Goal: Find specific page/section: Find specific page/section

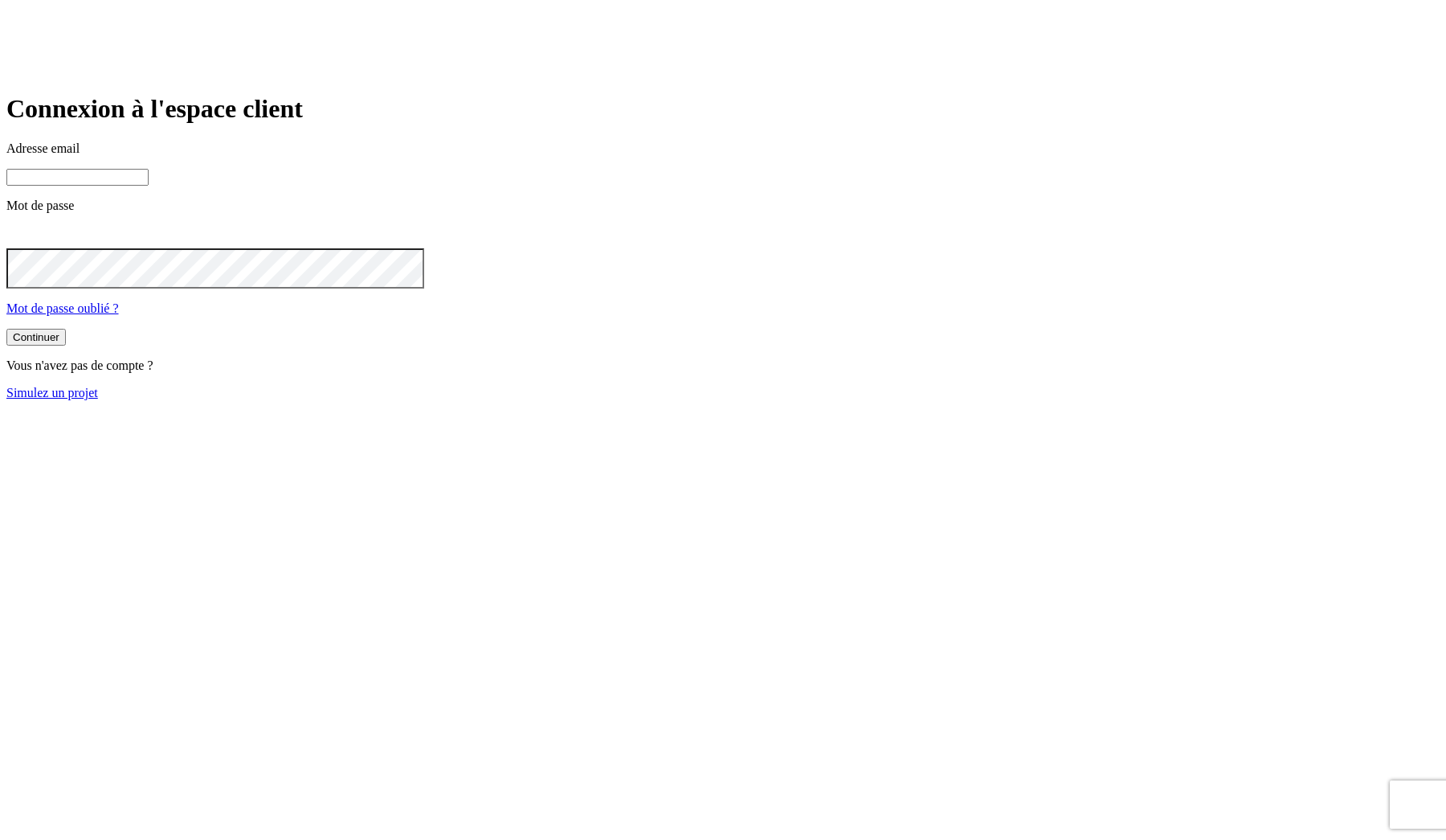
click at [148, 186] on input at bounding box center [78, 177] width 143 height 17
type input "j"
paste input "[DOMAIN_NAME][PERSON_NAME][EMAIL_ADDRESS][DOMAIN_NAME]"
type input "[PERSON_NAME][DOMAIN_NAME][EMAIL_ADDRESS][DOMAIN_NAME]"
click at [7, 330] on button "Continuer" at bounding box center [37, 339] width 60 height 17
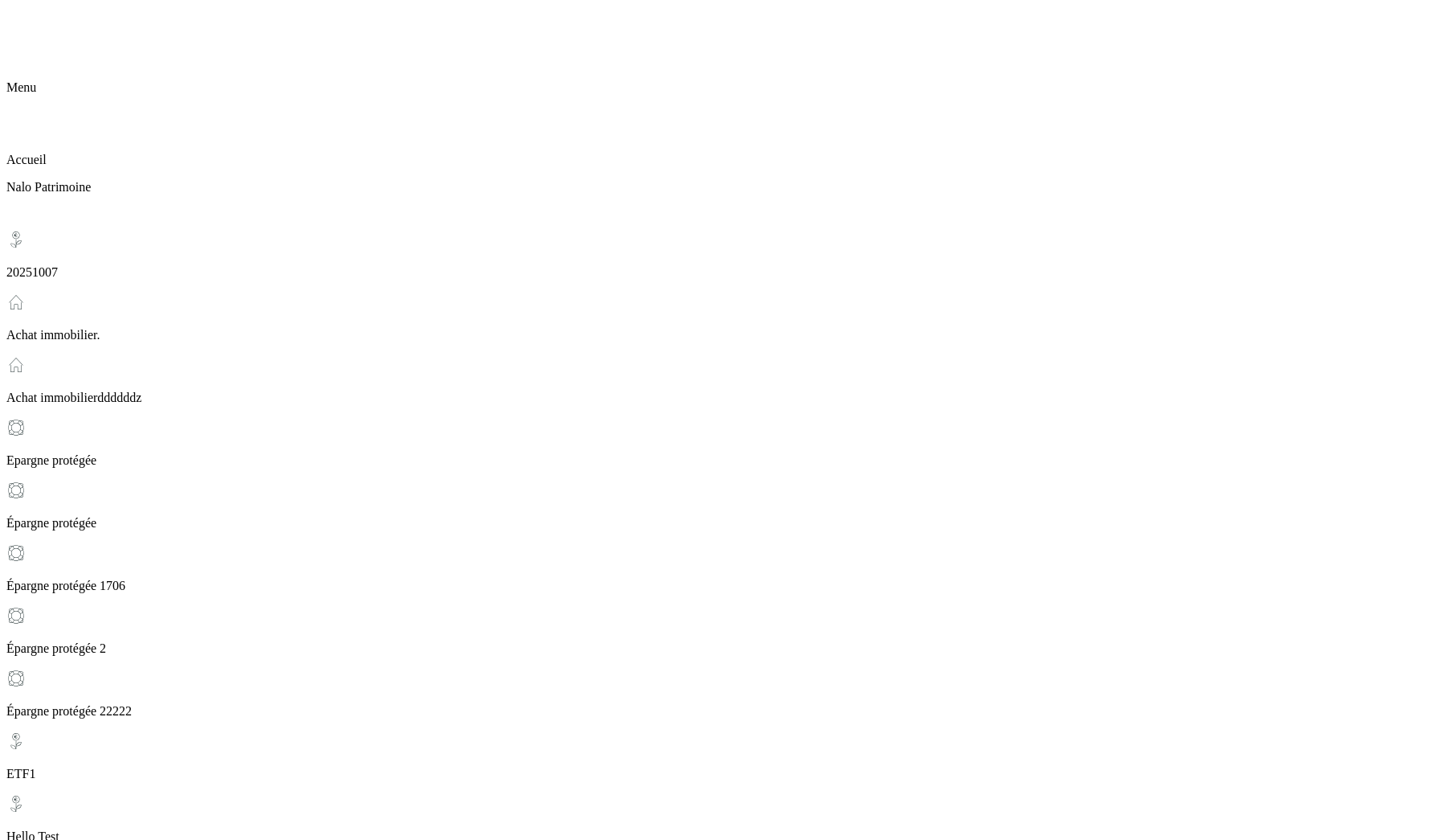
scroll to position [344, 0]
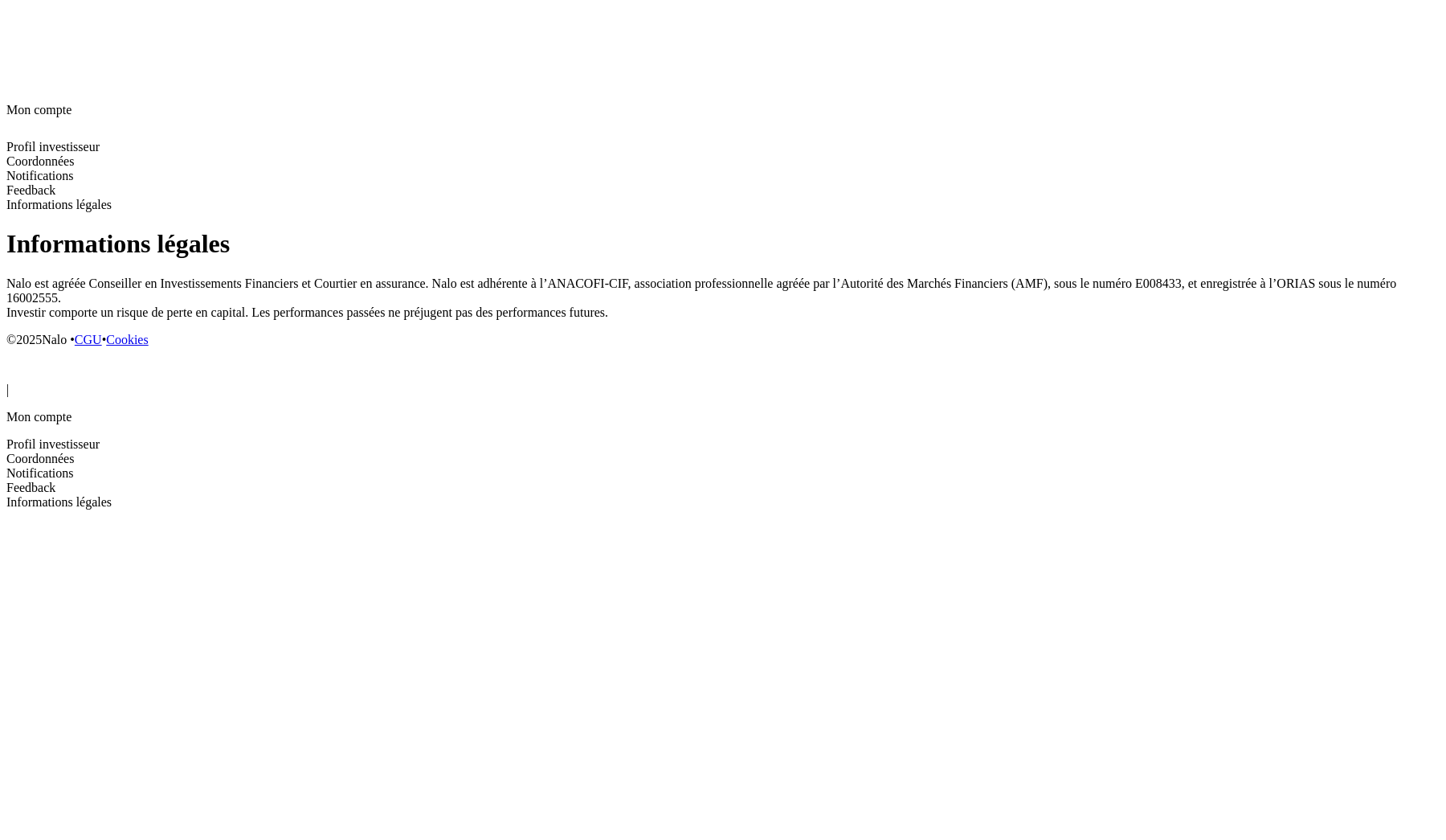
click at [375, 231] on div "Informations légales Nalo est agréée Conseiller en Investissements Financiers e…" at bounding box center [723, 288] width 1433 height 118
click at [562, 276] on p "Nalo est agréée Conseiller en Investissements Financiers et Courtier en assuran…" at bounding box center [723, 298] width 1433 height 43
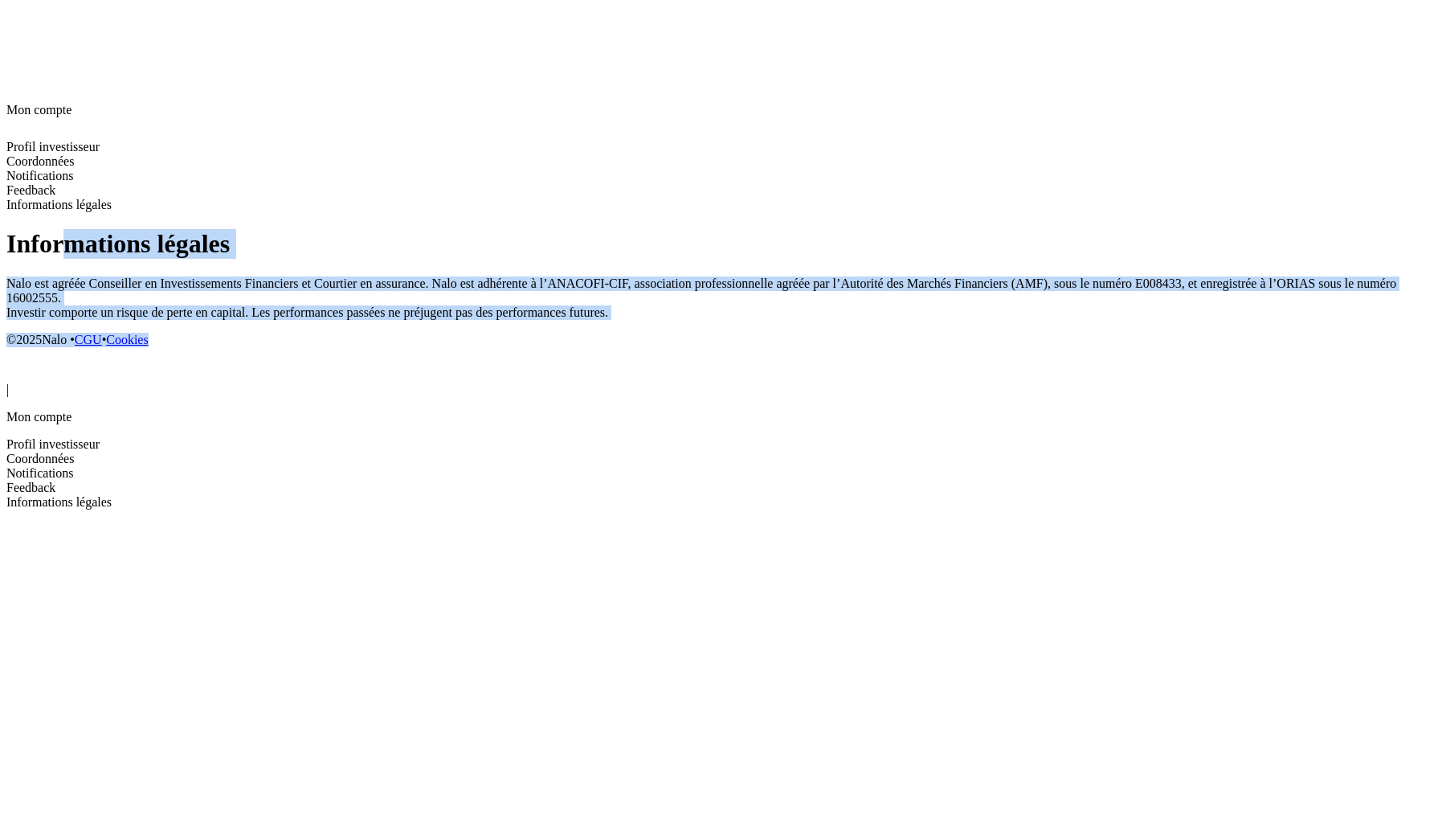
drag, startPoint x: 362, startPoint y: 44, endPoint x: 476, endPoint y: 207, distance: 198.9
click at [476, 229] on div "Informations légales Nalo est agréée Conseiller en Investissements Financiers e…" at bounding box center [723, 288] width 1433 height 118
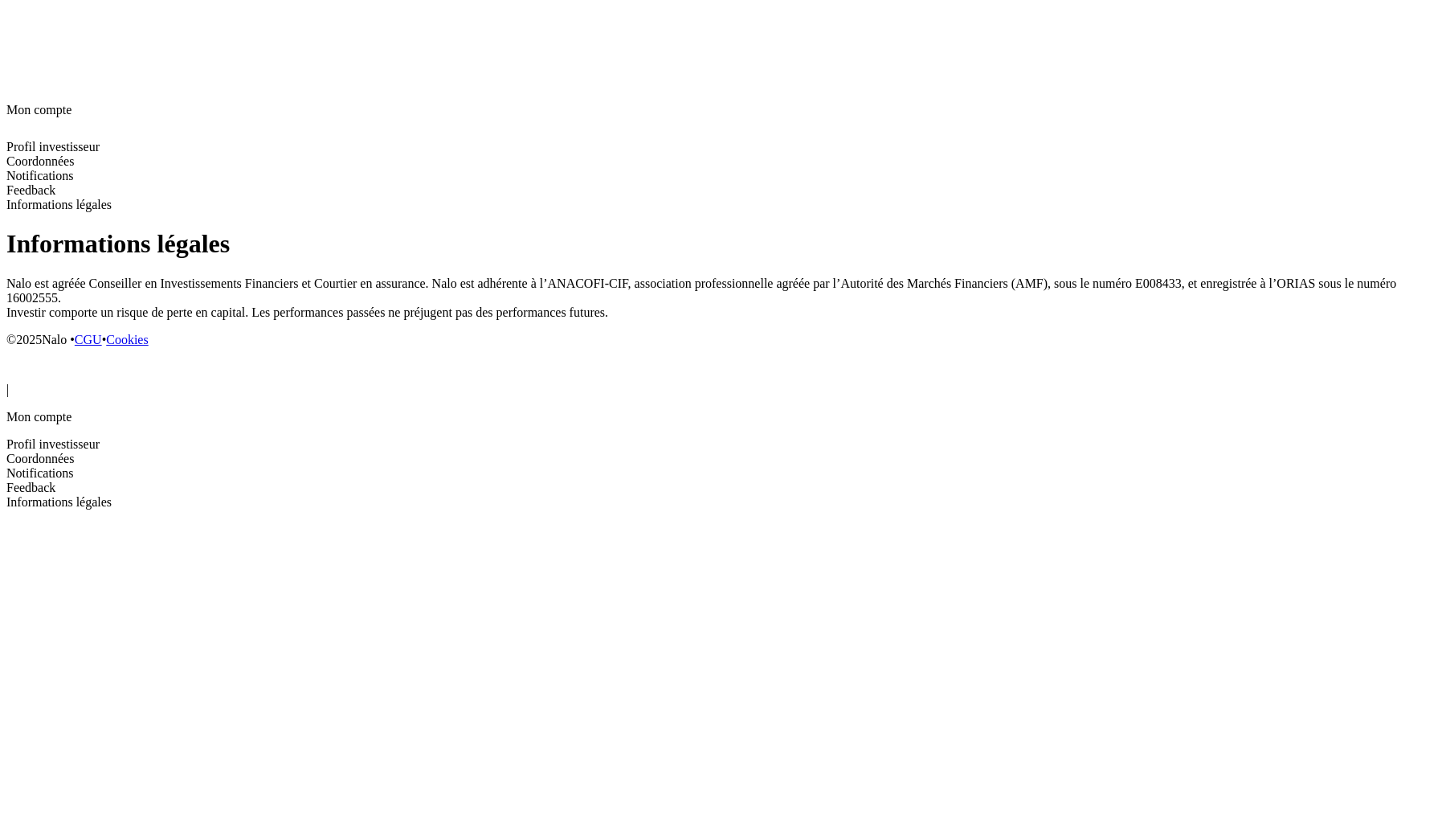
click at [575, 229] on div "Informations légales Nalo est agréée Conseiller en Investissements Financiers e…" at bounding box center [723, 288] width 1433 height 118
click at [442, 276] on p "Nalo est agréée Conseiller en Investissements Financiers et Courtier en assuran…" at bounding box center [723, 298] width 1433 height 43
click at [26, 360] on icon at bounding box center [16, 370] width 19 height 19
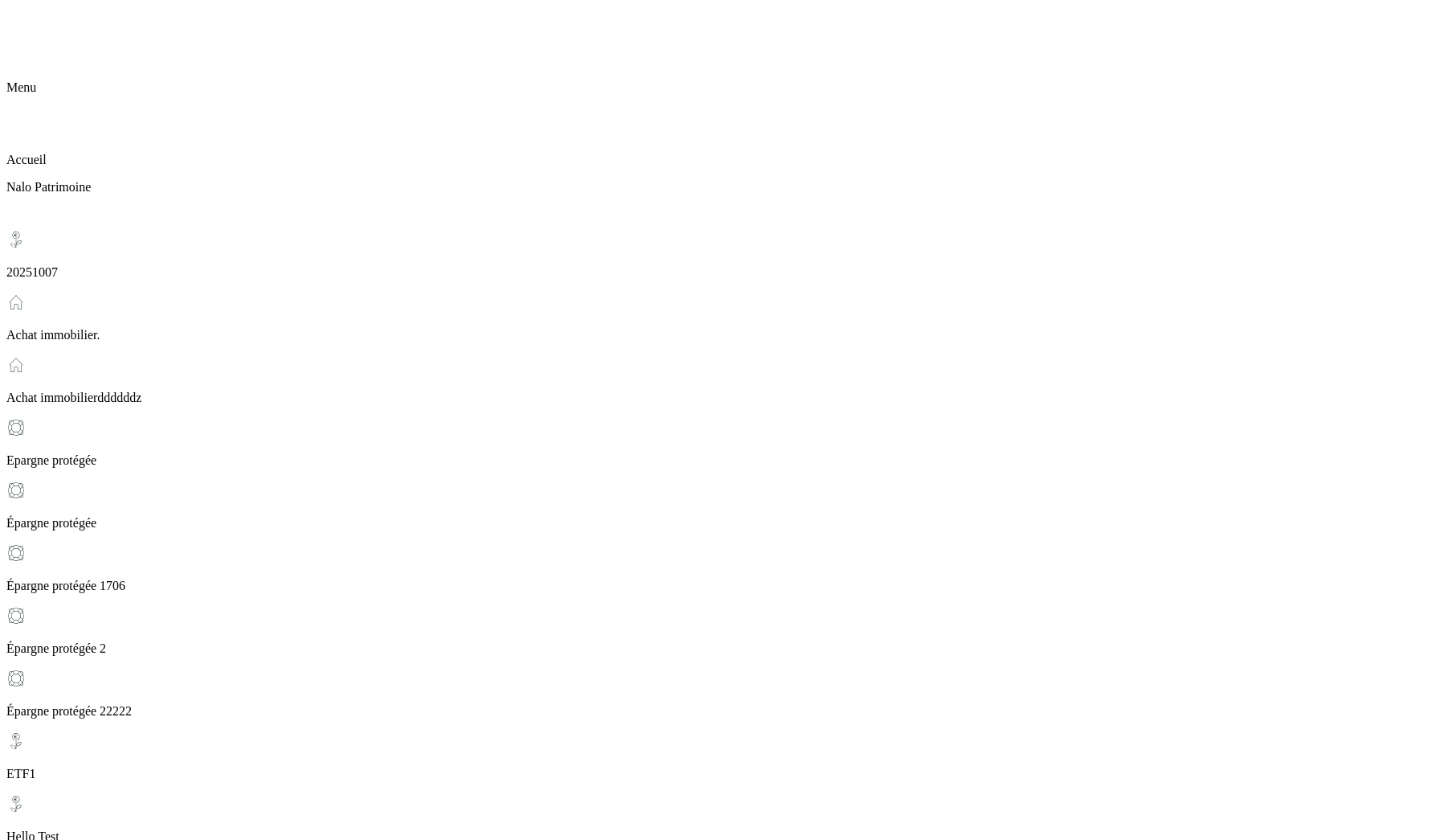
scroll to position [234, 0]
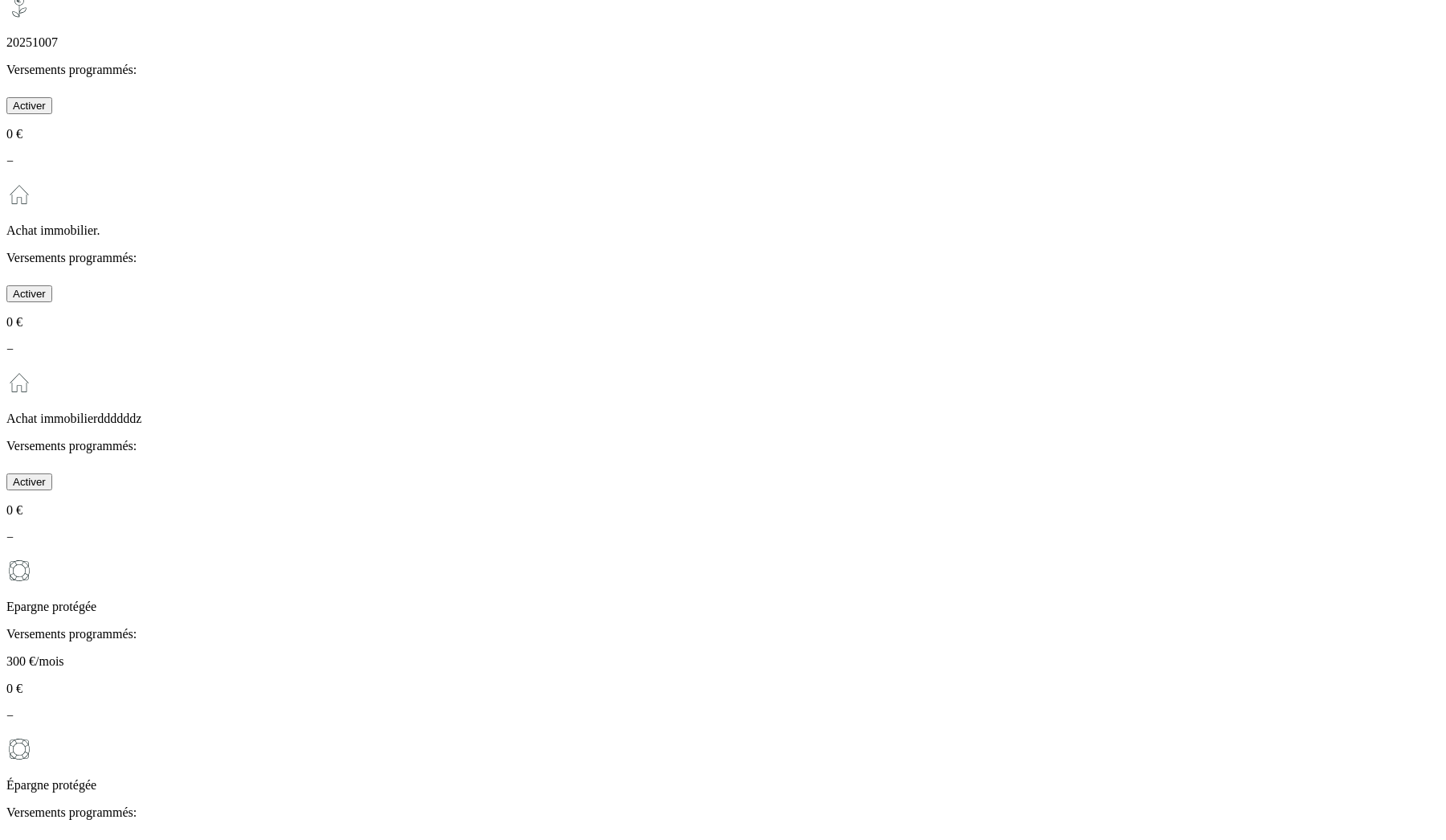
scroll to position [879, 0]
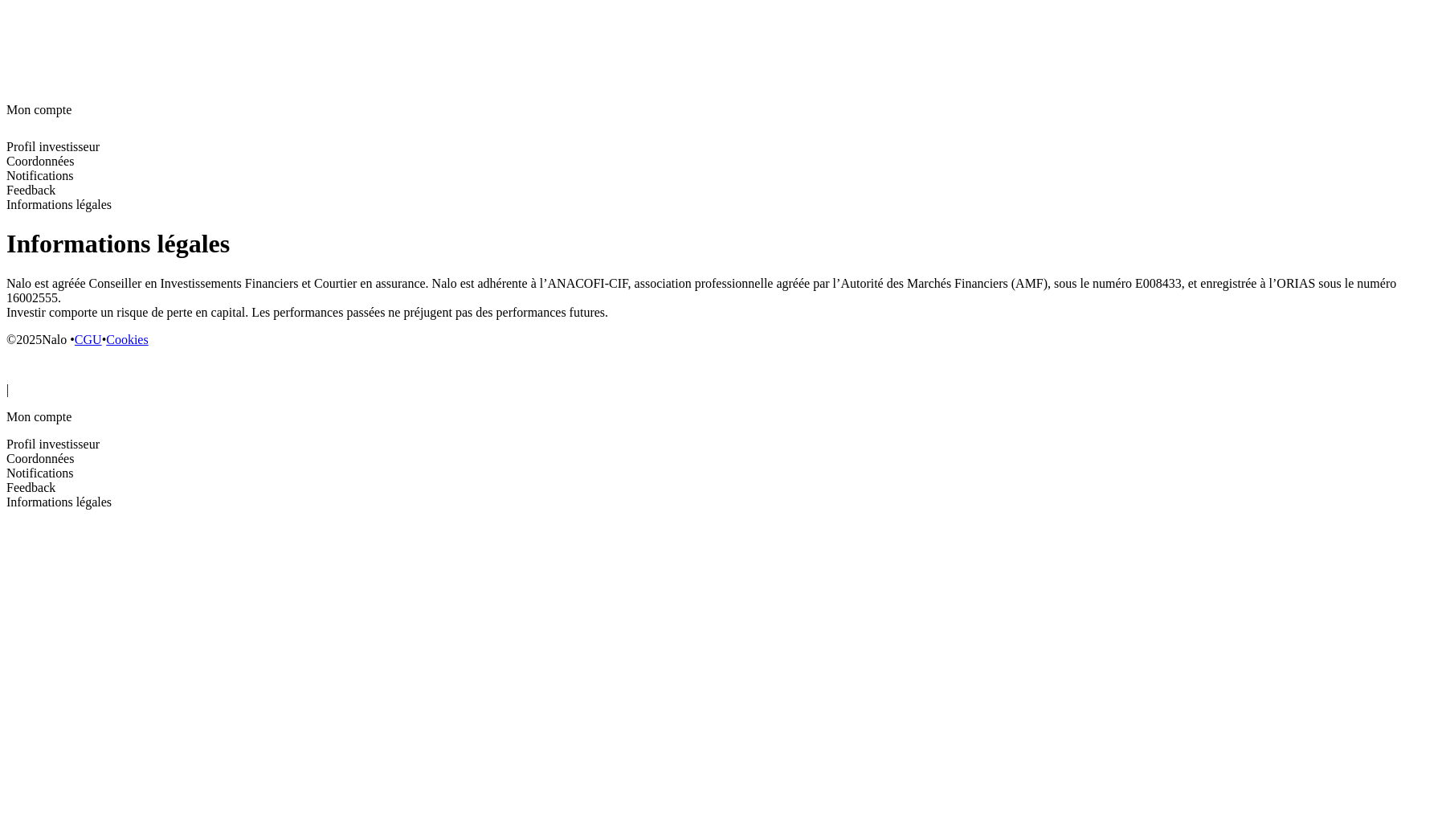
click at [431, 261] on div "Informations légales Nalo est agréée Conseiller en Investissements Financiers e…" at bounding box center [723, 288] width 1433 height 118
click at [378, 229] on h1 "Informations légales" at bounding box center [723, 244] width 1433 height 30
